Goal: Feedback & Contribution: Submit feedback/report problem

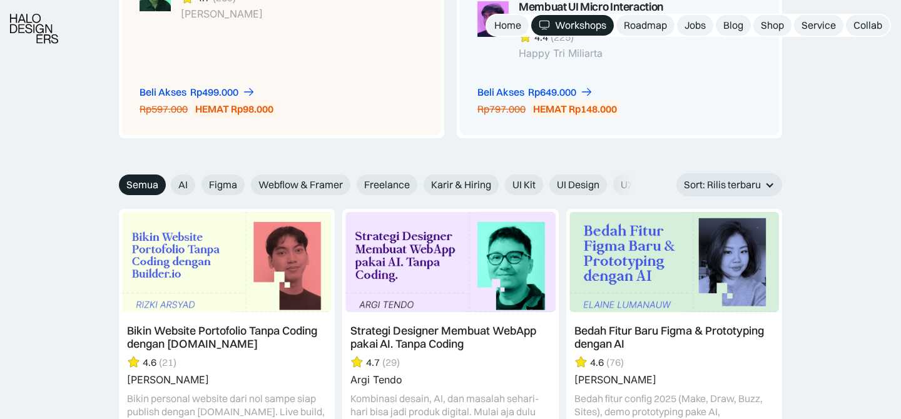
scroll to position [1298, 0]
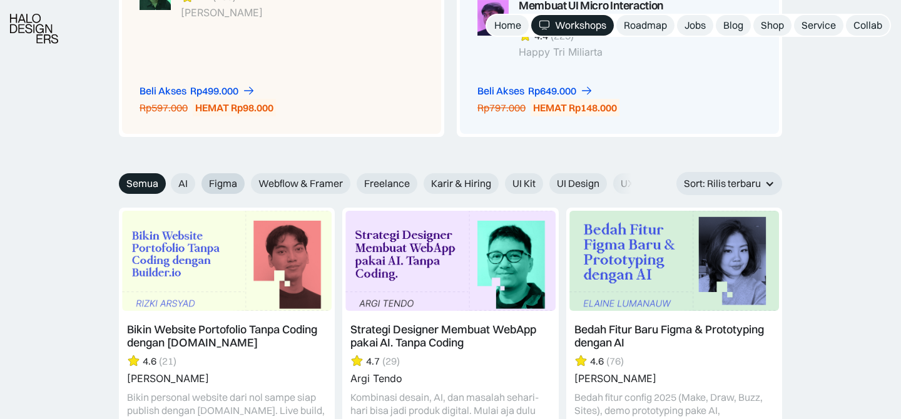
click at [224, 183] on span "Figma" at bounding box center [223, 183] width 28 height 13
click at [197, 183] on input "Figma" at bounding box center [193, 179] width 8 height 8
radio input "true"
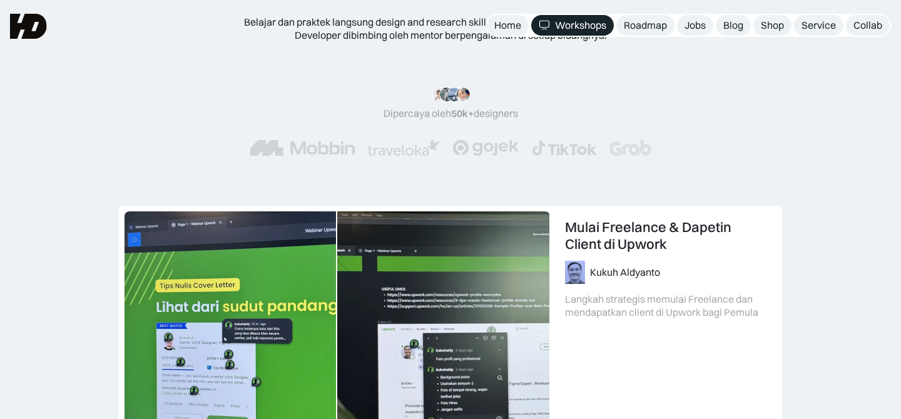
scroll to position [0, 0]
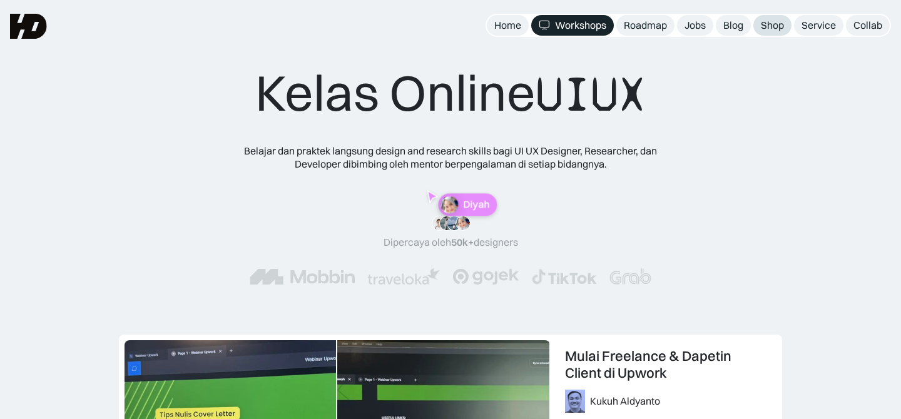
click at [770, 29] on div "Shop" at bounding box center [771, 25] width 23 height 13
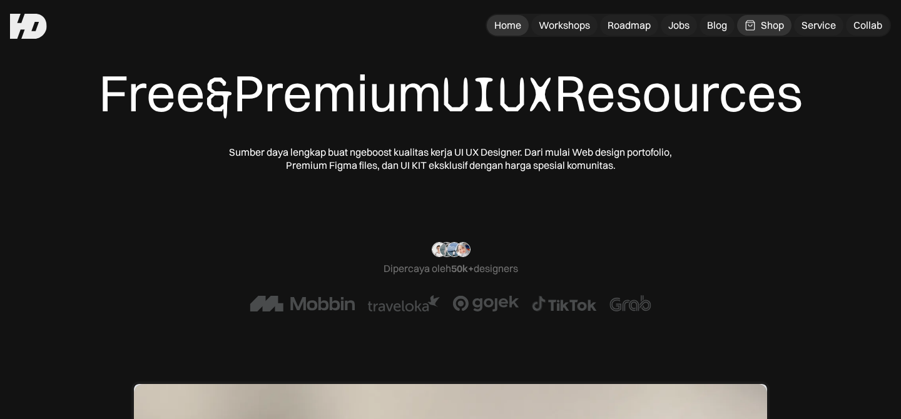
click at [503, 23] on div "Home" at bounding box center [507, 25] width 27 height 13
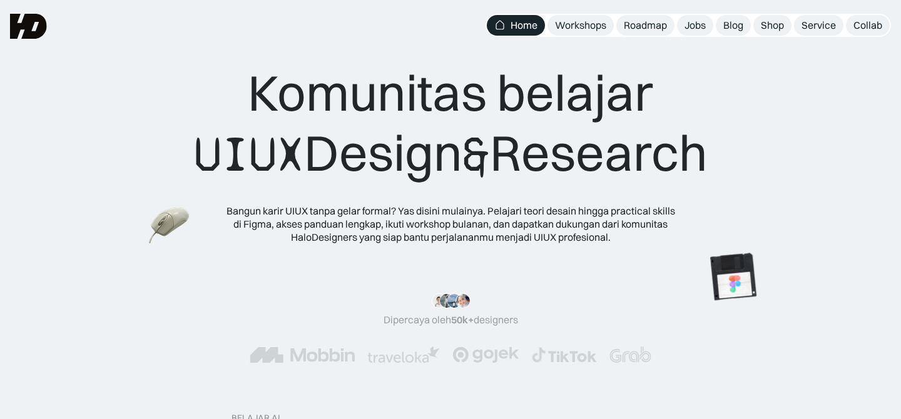
click at [566, 24] on div "Workshops" at bounding box center [580, 25] width 51 height 13
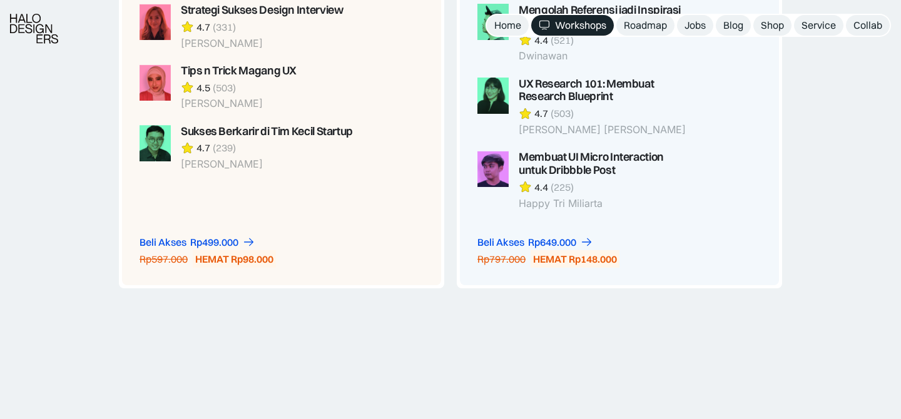
scroll to position [1351, 0]
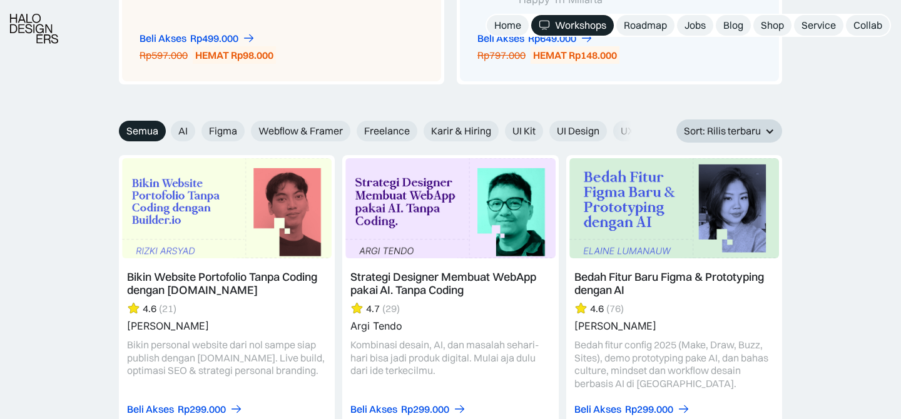
click at [747, 131] on div "Sort: Rilis terbaru" at bounding box center [722, 130] width 77 height 13
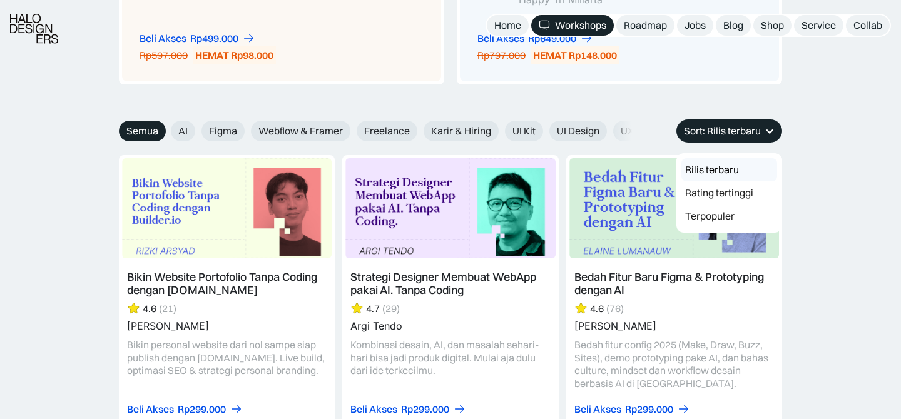
drag, startPoint x: 809, startPoint y: 144, endPoint x: 730, endPoint y: 144, distance: 78.2
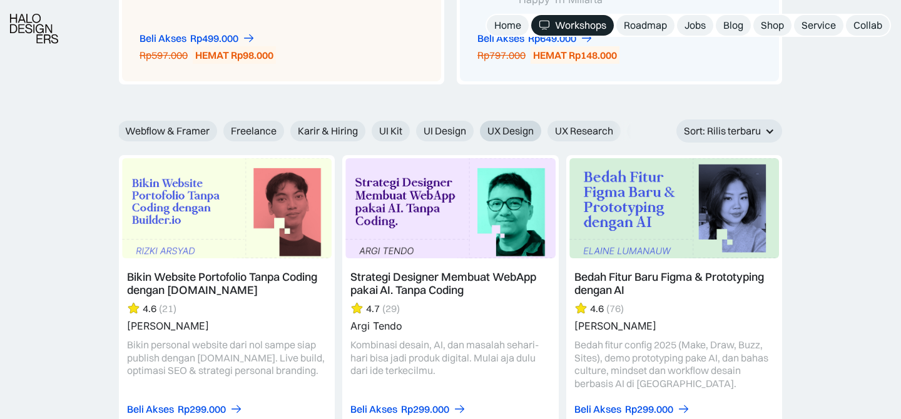
scroll to position [0, 135]
click at [440, 131] on span "UI Design" at bounding box center [443, 130] width 43 height 13
click at [410, 131] on input "UI Design" at bounding box center [405, 127] width 8 height 8
radio input "true"
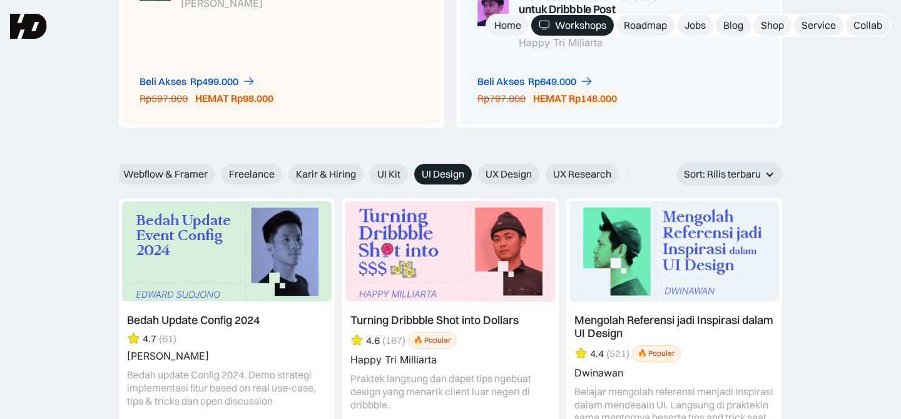
scroll to position [1308, 0]
click at [389, 171] on span "UI Kit" at bounding box center [388, 173] width 23 height 13
click at [365, 171] on input "UI Kit" at bounding box center [361, 169] width 8 height 8
radio input "true"
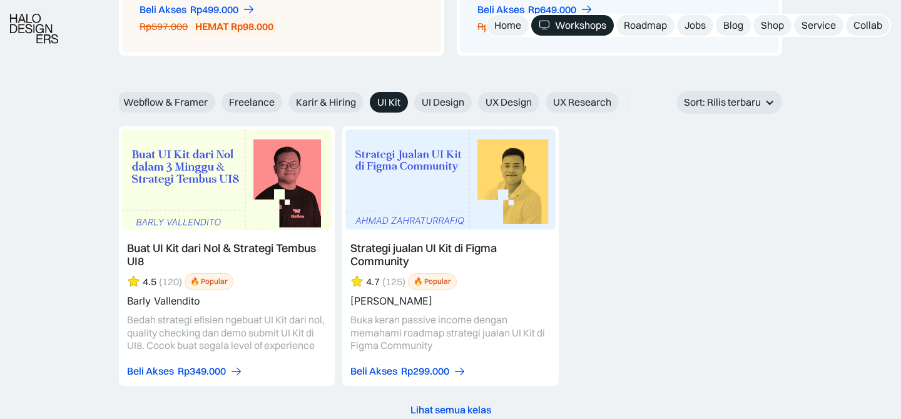
scroll to position [1443, 0]
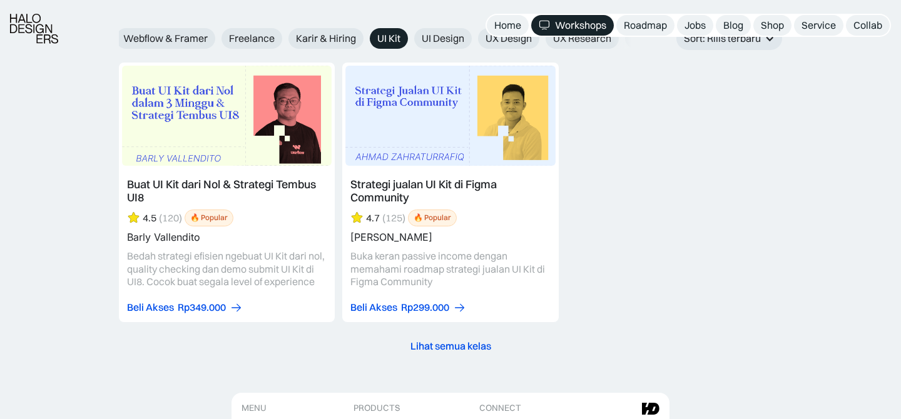
click at [251, 99] on link at bounding box center [227, 193] width 216 height 260
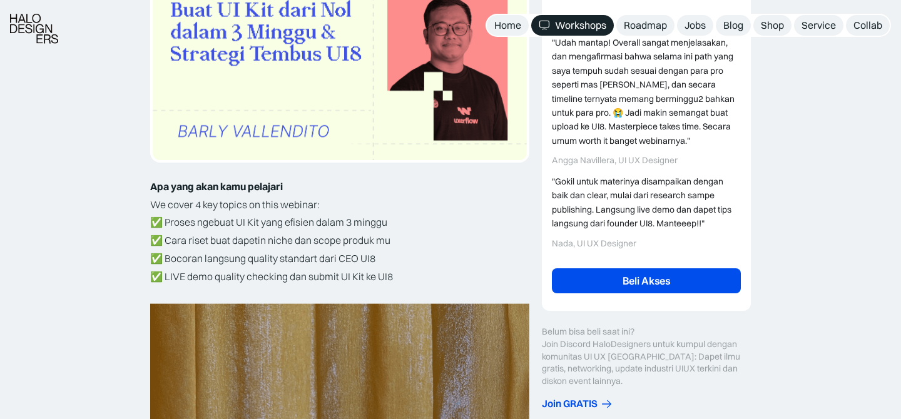
scroll to position [283, 0]
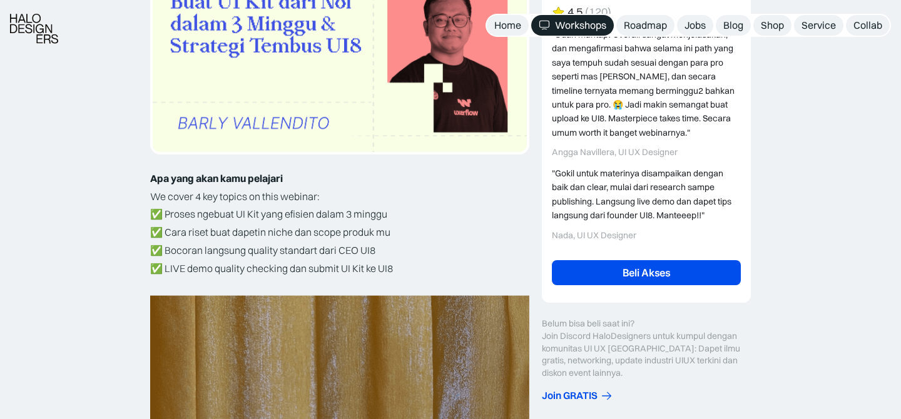
click at [640, 271] on link "Beli Akses" at bounding box center [646, 272] width 189 height 25
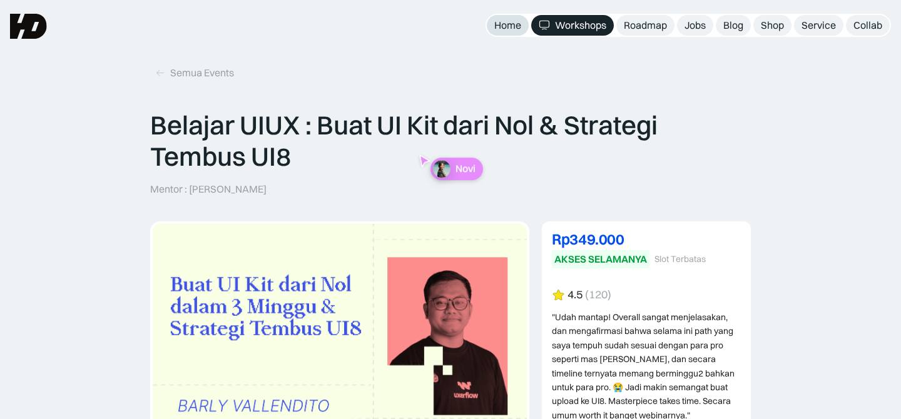
drag, startPoint x: 508, startPoint y: 22, endPoint x: 517, endPoint y: 24, distance: 8.3
click at [508, 22] on div "Home" at bounding box center [507, 25] width 27 height 13
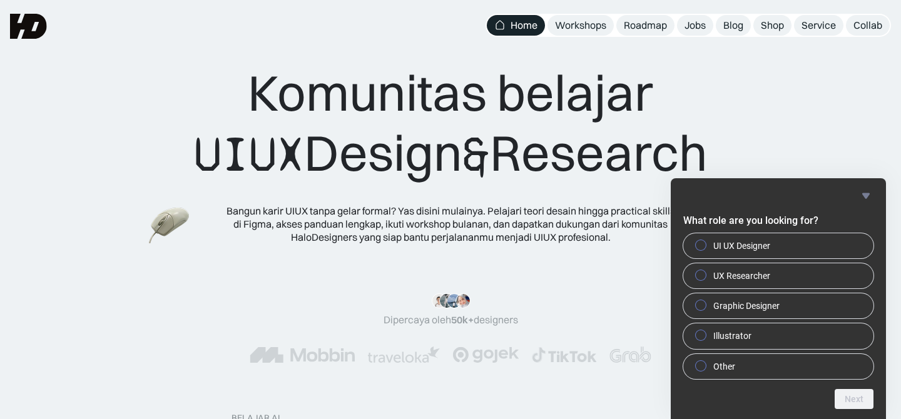
click at [824, 116] on div "Komunitas belajar UIUX Design & Research Bangun karir UIUX tanpa gelar formal? …" at bounding box center [450, 153] width 800 height 181
drag, startPoint x: 870, startPoint y: 197, endPoint x: 671, endPoint y: 104, distance: 219.6
click at [870, 197] on icon "Hide survey" at bounding box center [865, 195] width 15 height 15
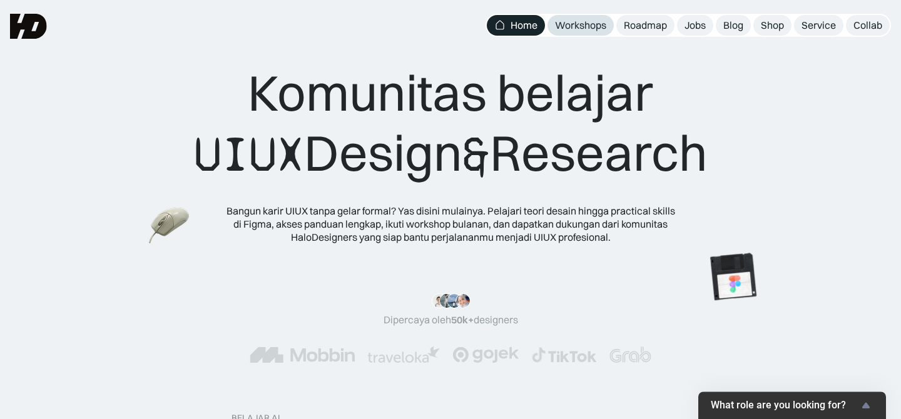
click at [583, 32] on link "Workshops" at bounding box center [580, 25] width 66 height 21
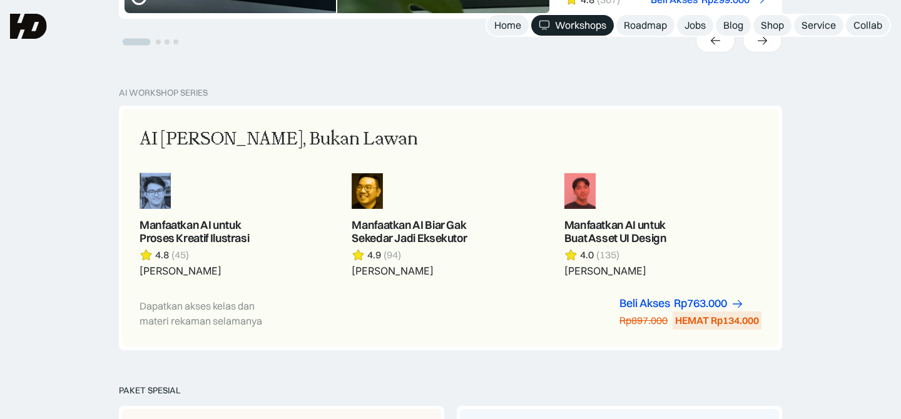
scroll to position [651, 0]
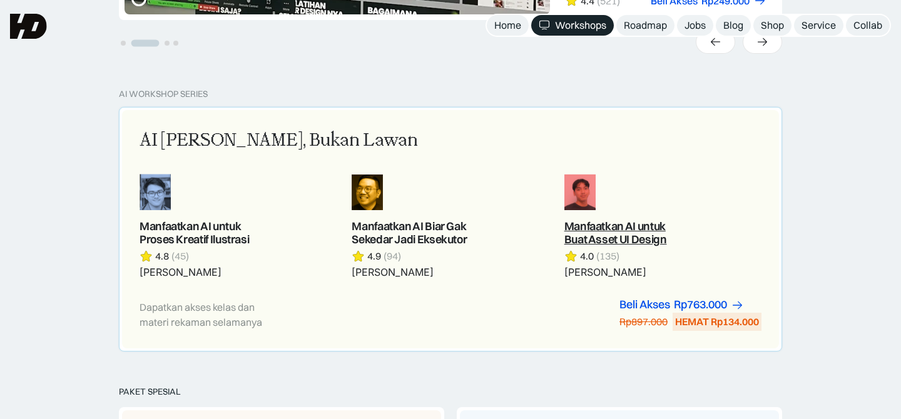
click at [695, 179] on link at bounding box center [662, 226] width 197 height 105
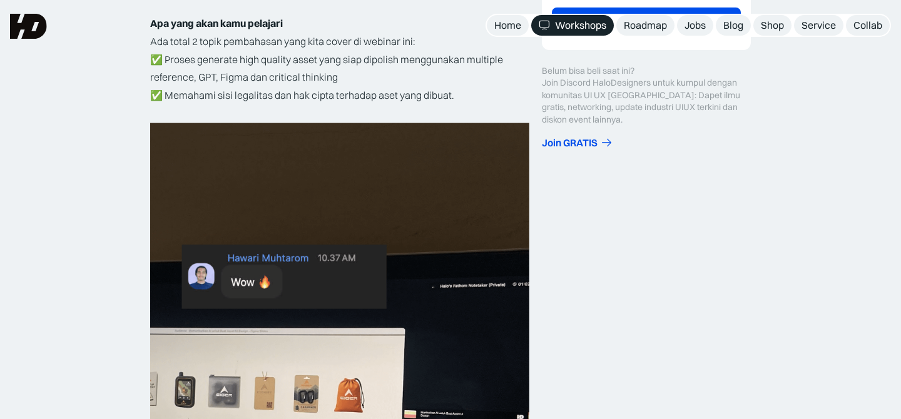
scroll to position [411, 0]
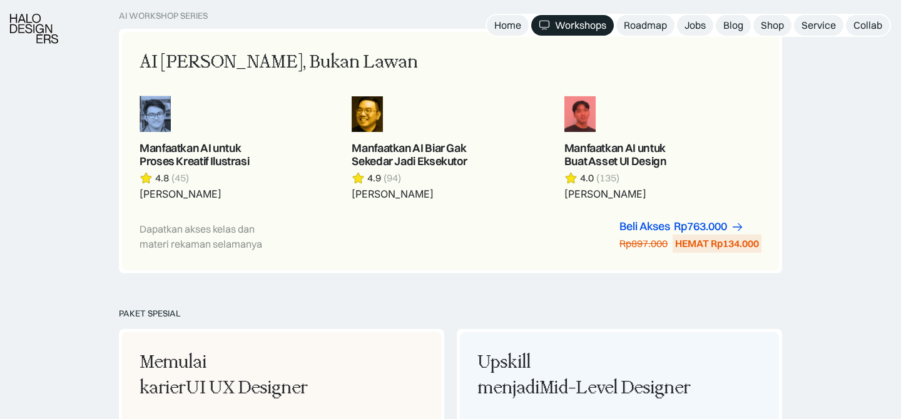
scroll to position [752, 0]
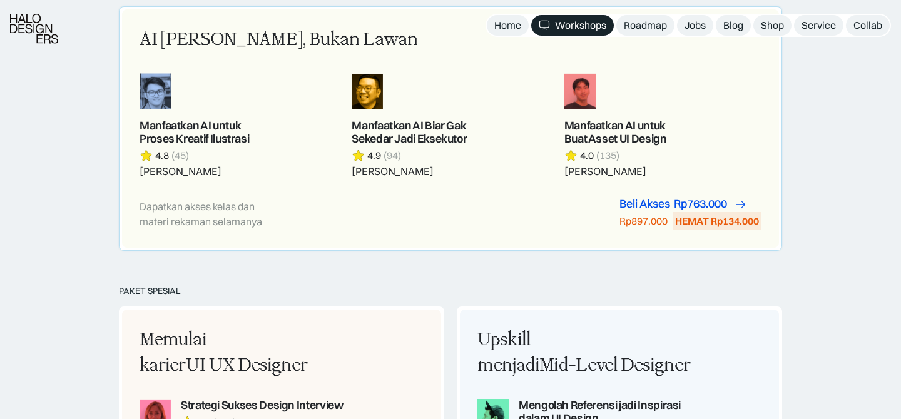
click at [645, 204] on div "Beli Akses" at bounding box center [644, 204] width 51 height 13
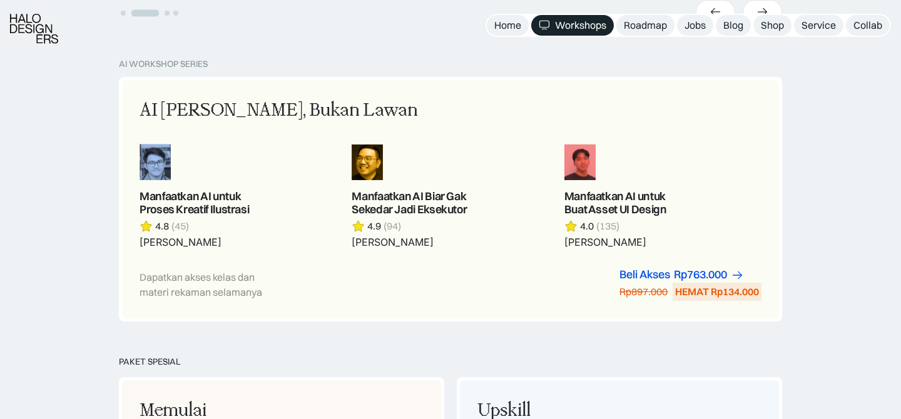
scroll to position [684, 0]
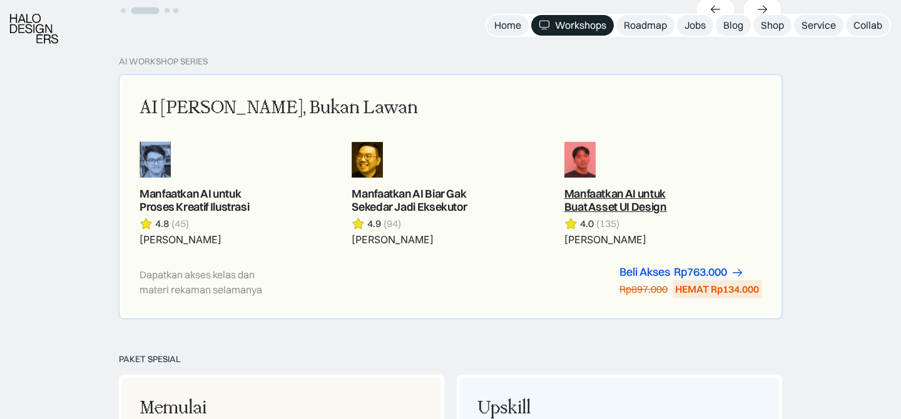
click at [650, 197] on link at bounding box center [662, 193] width 197 height 105
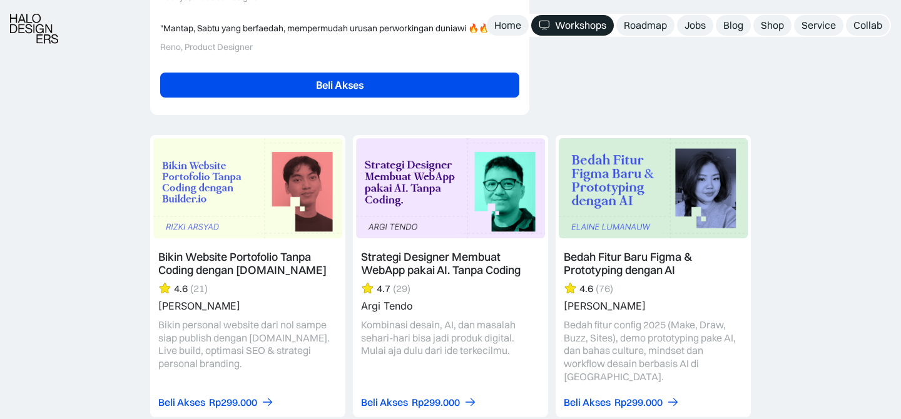
scroll to position [3115, 0]
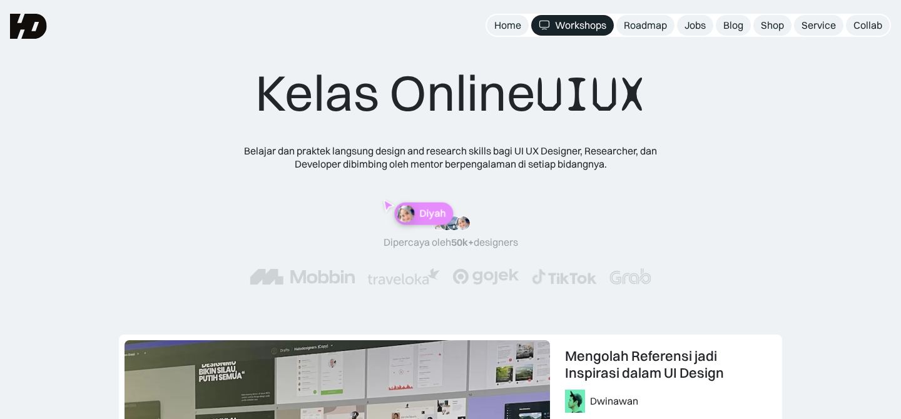
drag, startPoint x: 503, startPoint y: 21, endPoint x: 583, endPoint y: 77, distance: 98.4
click at [503, 21] on div "Home" at bounding box center [507, 25] width 27 height 13
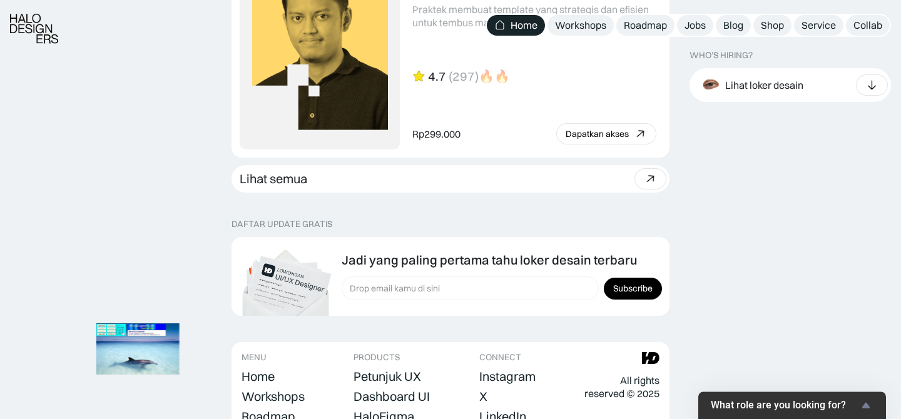
scroll to position [3633, 0]
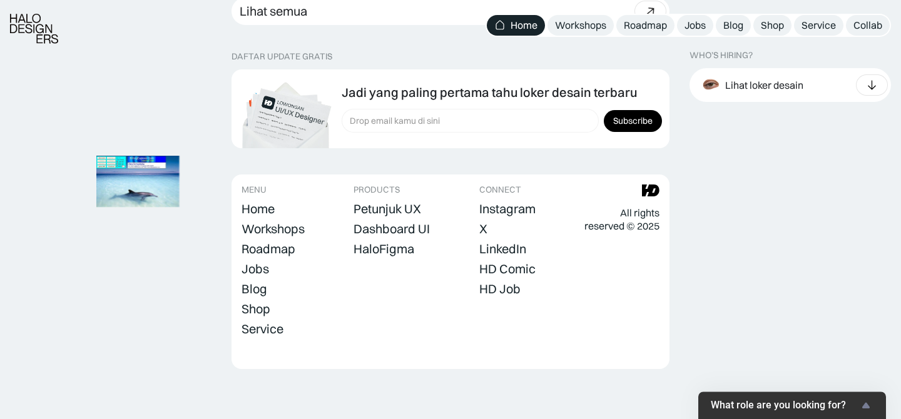
click at [834, 406] on span "What role are you looking for?" at bounding box center [784, 406] width 148 height 12
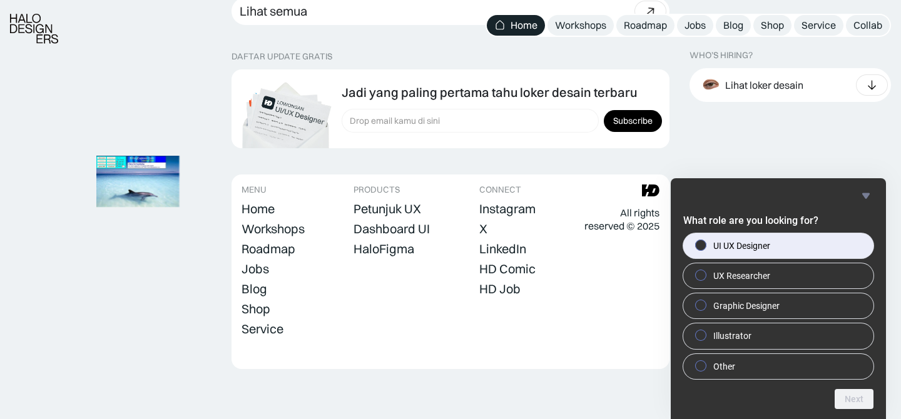
click at [745, 243] on span "UI UX Designer" at bounding box center [741, 246] width 57 height 13
click at [705, 243] on input "UI UX Designer" at bounding box center [701, 245] width 8 height 8
radio input "true"
click at [859, 401] on button "Next" at bounding box center [853, 399] width 39 height 20
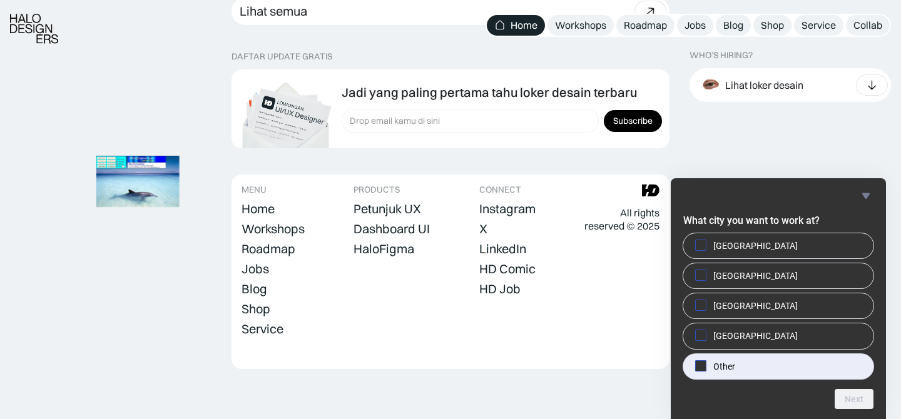
click at [750, 355] on label "Other" at bounding box center [778, 366] width 190 height 25
click at [705, 361] on input "Other" at bounding box center [701, 365] width 8 height 8
checkbox input "true"
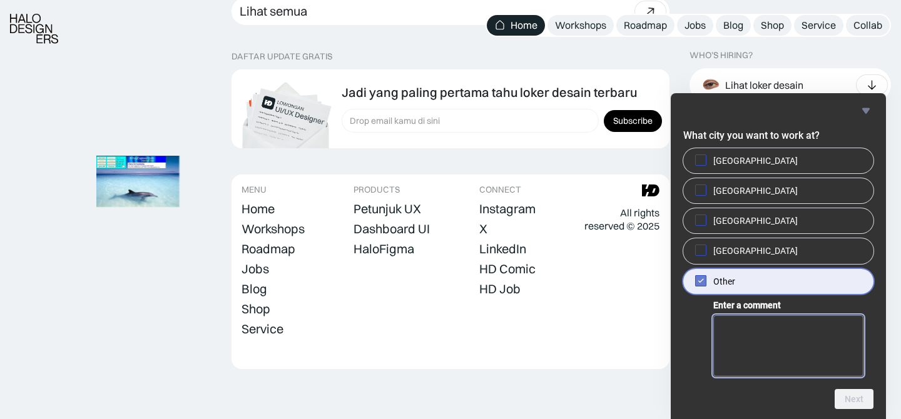
click at [739, 327] on textarea "Enter a comment" at bounding box center [788, 345] width 150 height 61
type textarea "Yogyakarta"
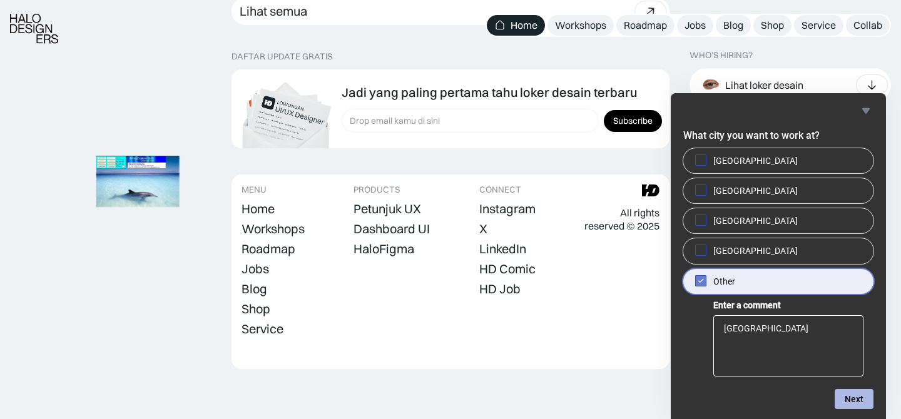
click at [845, 398] on button "Next" at bounding box center [853, 399] width 39 height 20
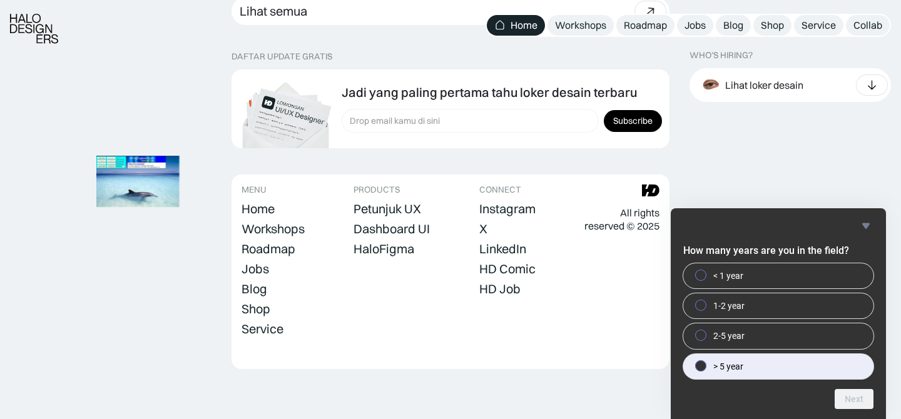
click at [777, 359] on label "> 5 year" at bounding box center [778, 366] width 190 height 25
click at [705, 361] on input "> 5 year" at bounding box center [701, 365] width 8 height 8
radio input "true"
click at [872, 396] on button "Next" at bounding box center [853, 399] width 39 height 20
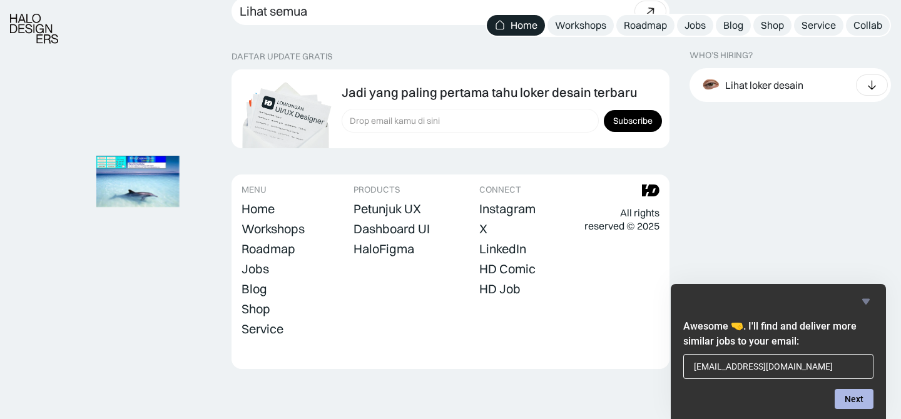
type input "widyantoro.a@gmail.com"
click at [865, 400] on button "Next" at bounding box center [853, 399] width 39 height 20
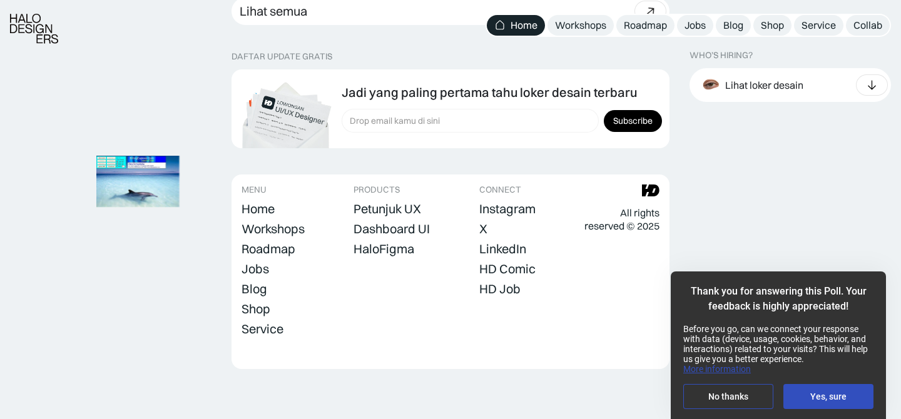
drag, startPoint x: 822, startPoint y: 395, endPoint x: 843, endPoint y: 398, distance: 21.4
click at [822, 395] on button "Yes, sure" at bounding box center [828, 396] width 90 height 25
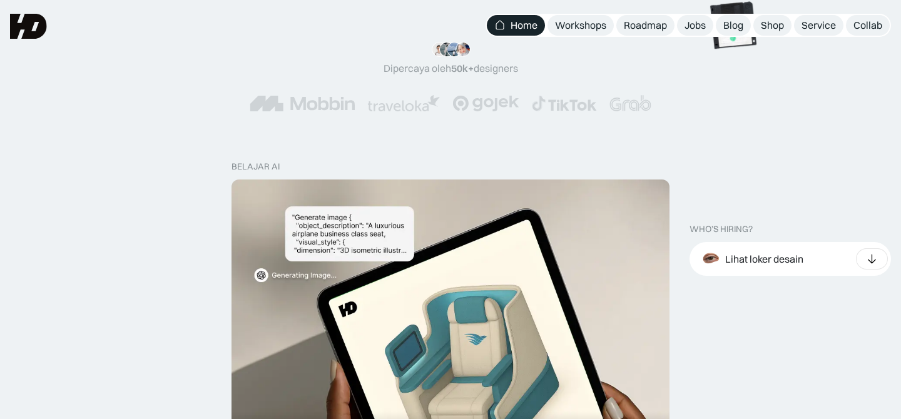
scroll to position [0, 0]
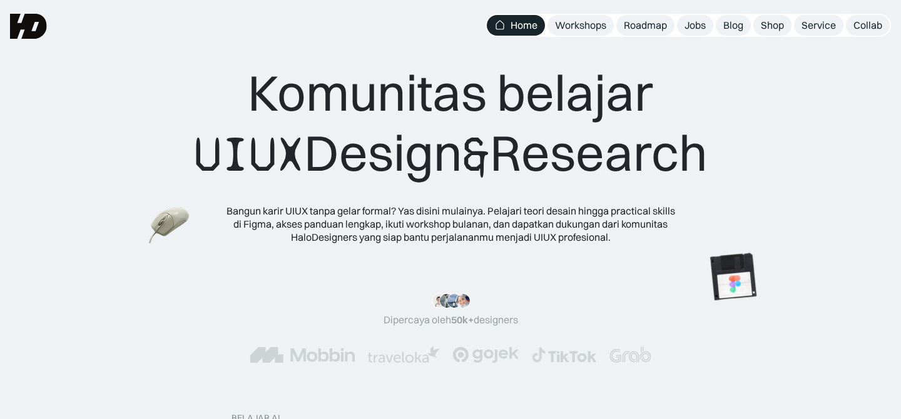
click at [858, 14] on nav "Home Workshops Roadmap Jobs Blog Shop Service Collab" at bounding box center [687, 25] width 405 height 23
click at [860, 25] on div "Collab" at bounding box center [867, 25] width 29 height 13
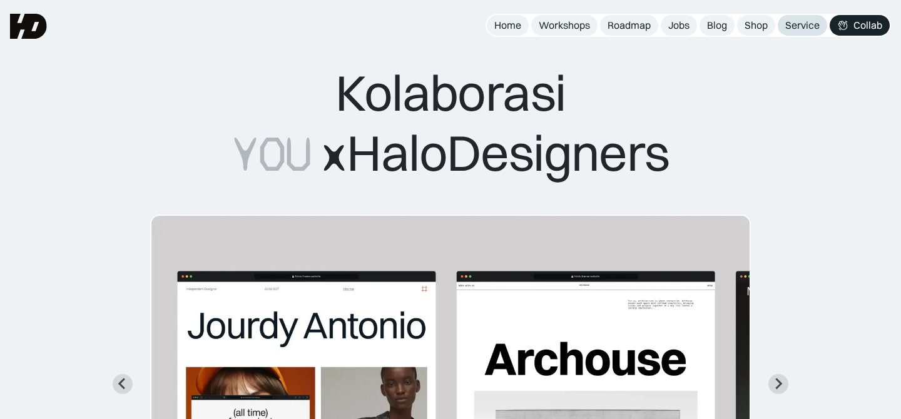
click at [799, 26] on div "Service" at bounding box center [802, 25] width 34 height 13
